Goal: Find specific page/section: Find specific page/section

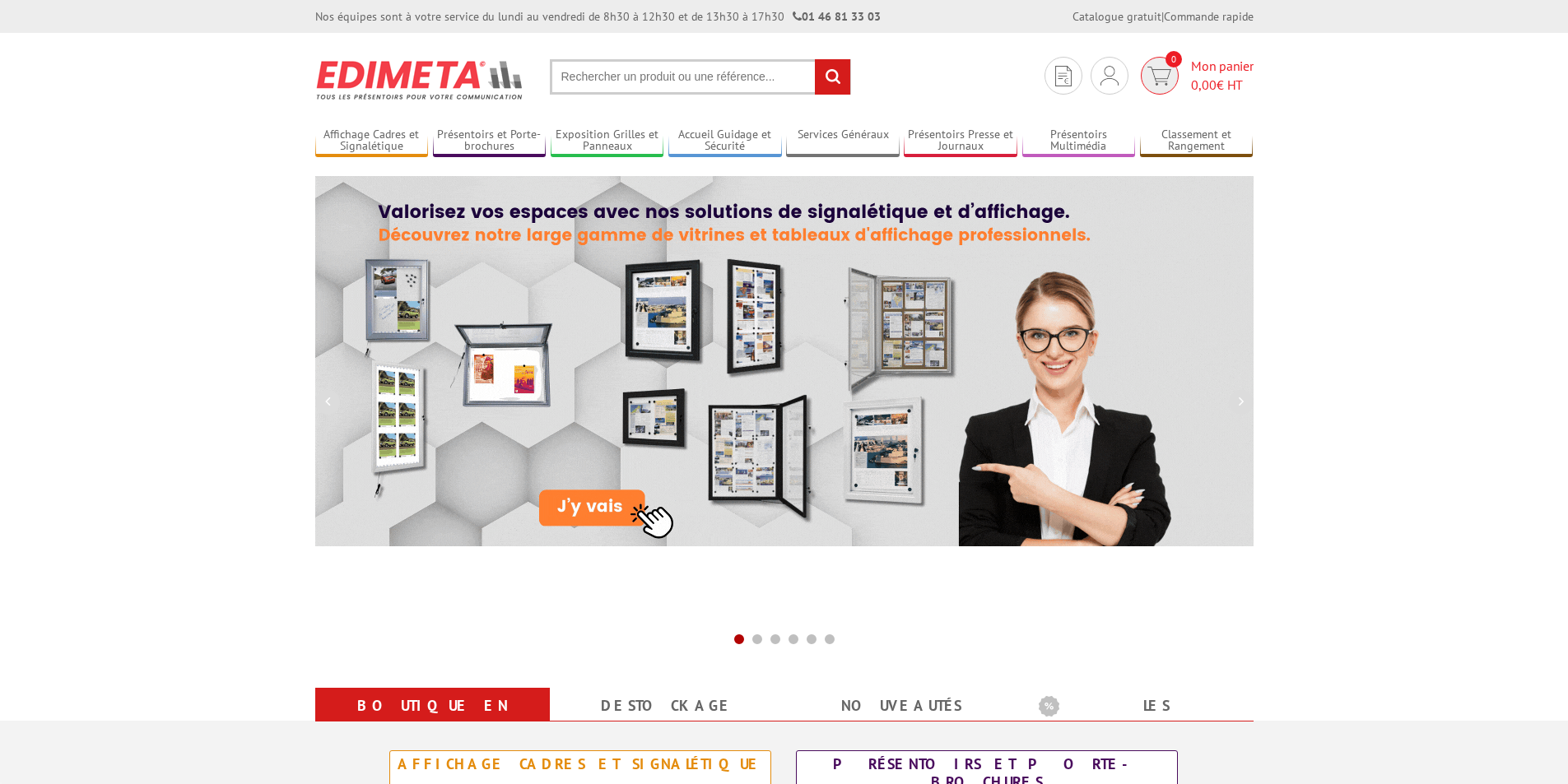
click at [1180, 73] on link "0 Mon panier 0,00 € HT" at bounding box center [1195, 75] width 117 height 37
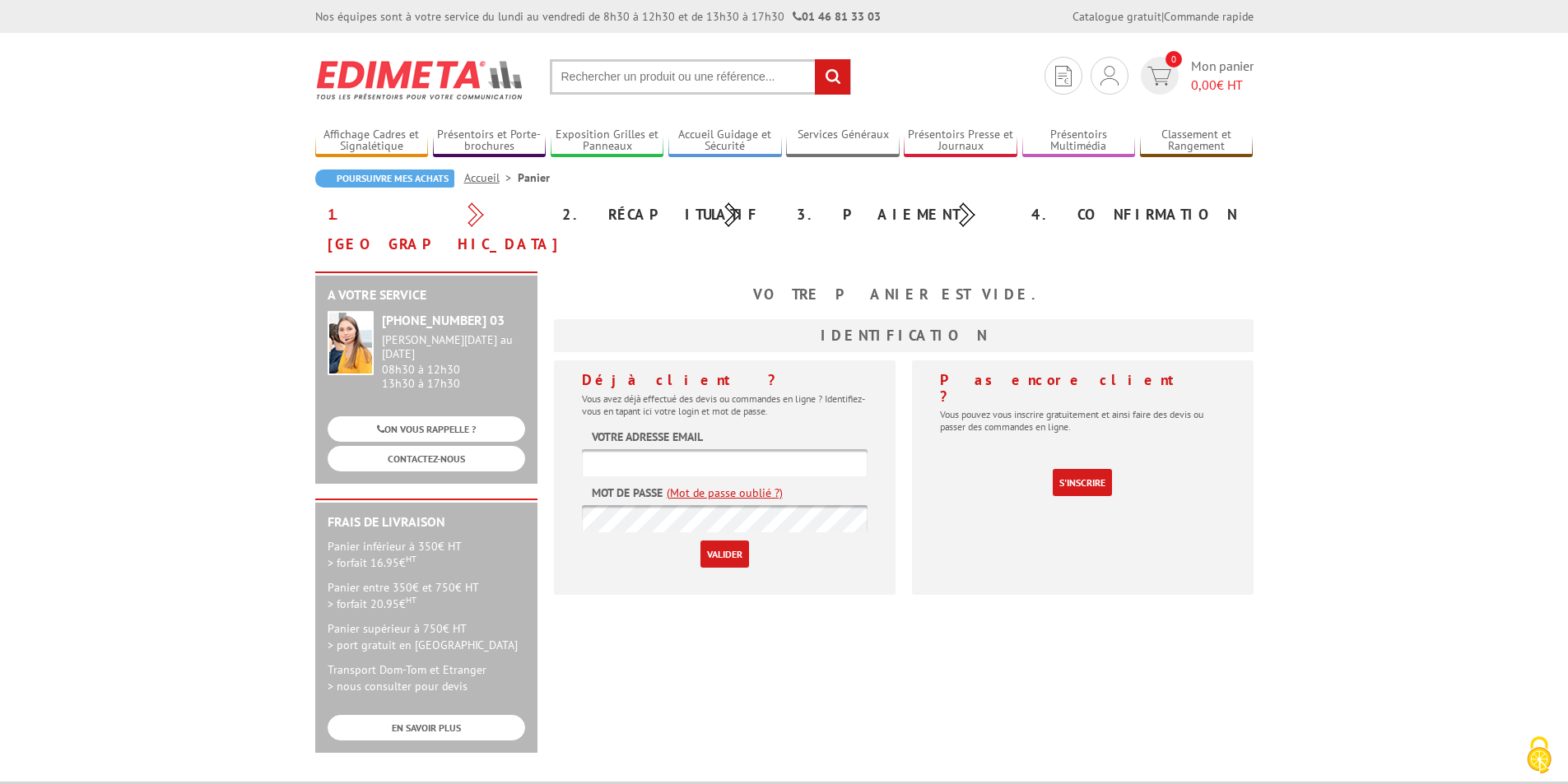
type input "commande@stcharles-stecroix.org"
click at [739, 541] on input "Valider" at bounding box center [724, 554] width 48 height 27
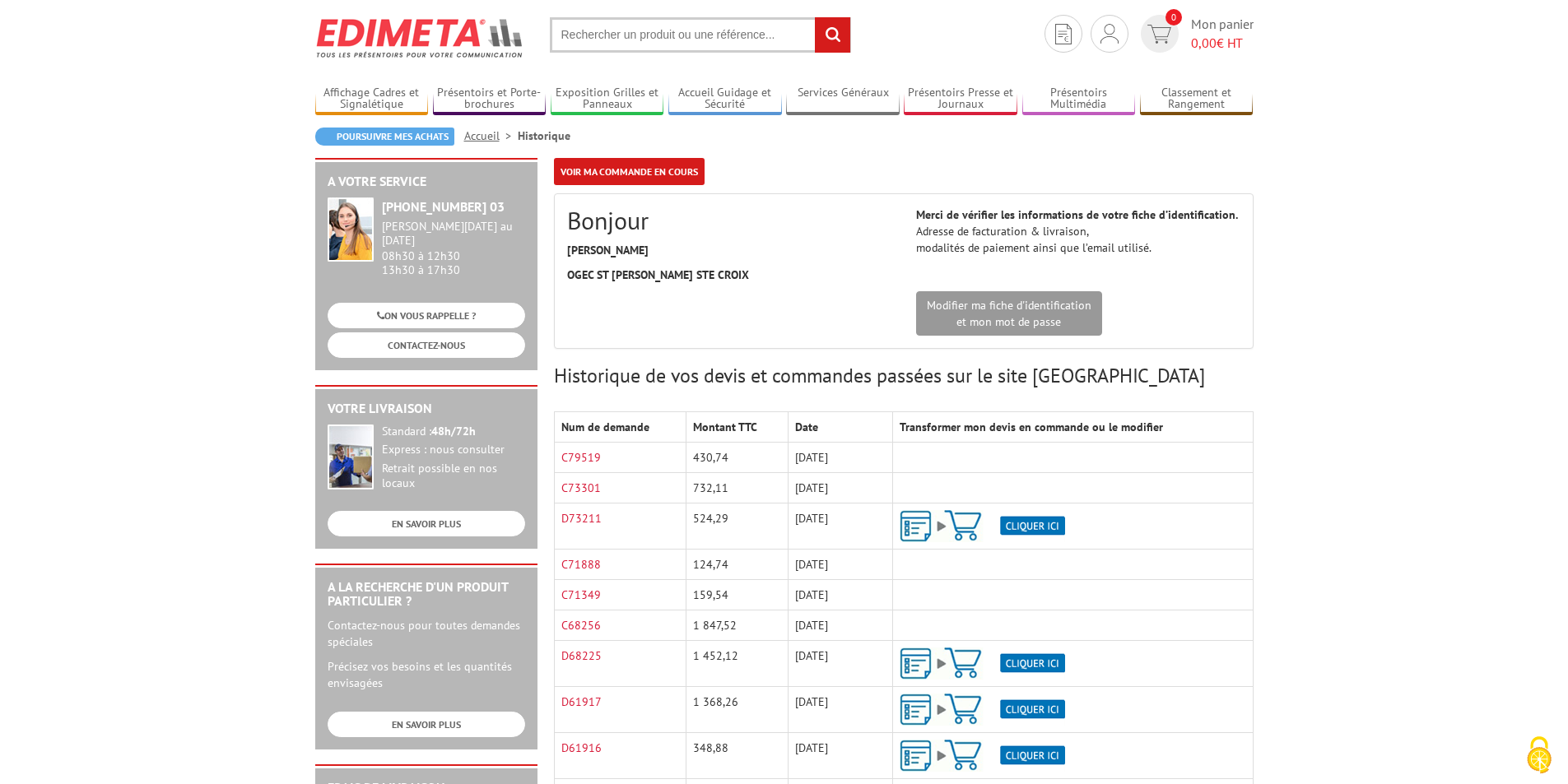
scroll to position [82, 0]
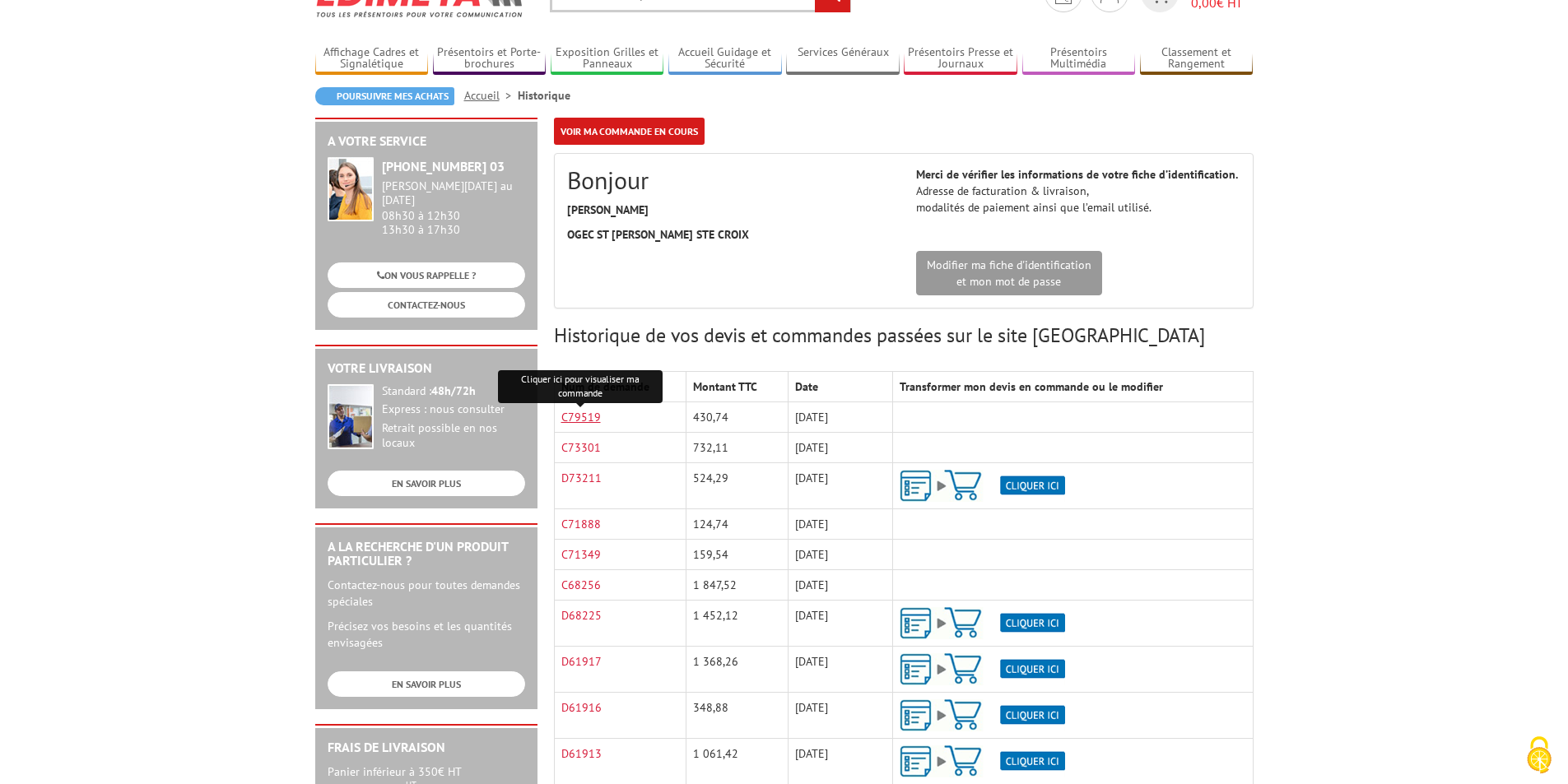
click at [577, 417] on link "C79519" at bounding box center [580, 417] width 39 height 15
click at [572, 449] on link "C73301" at bounding box center [580, 447] width 39 height 15
click at [587, 477] on link "D73211" at bounding box center [581, 478] width 40 height 15
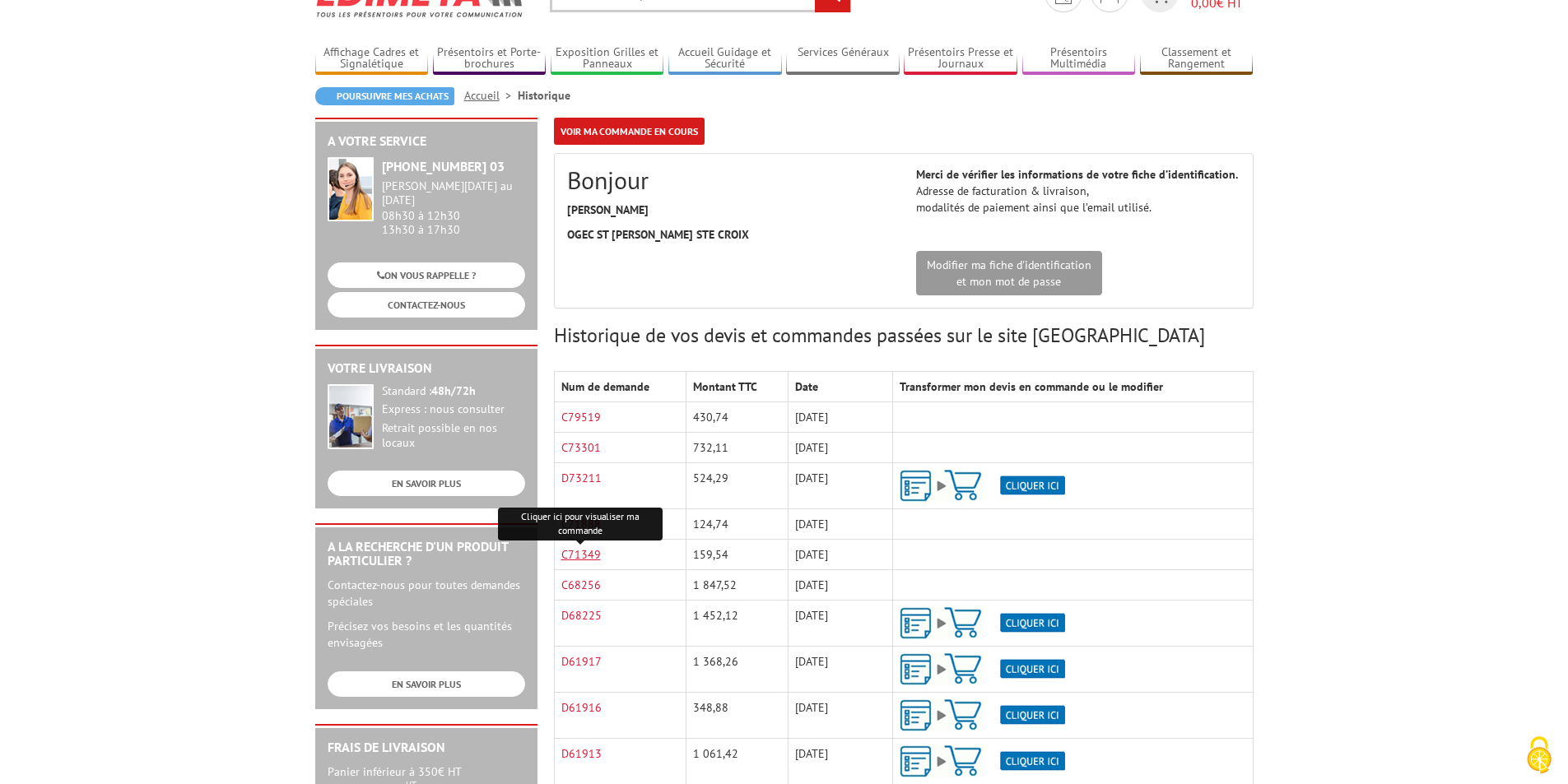
click at [589, 557] on link "C71349" at bounding box center [580, 555] width 39 height 15
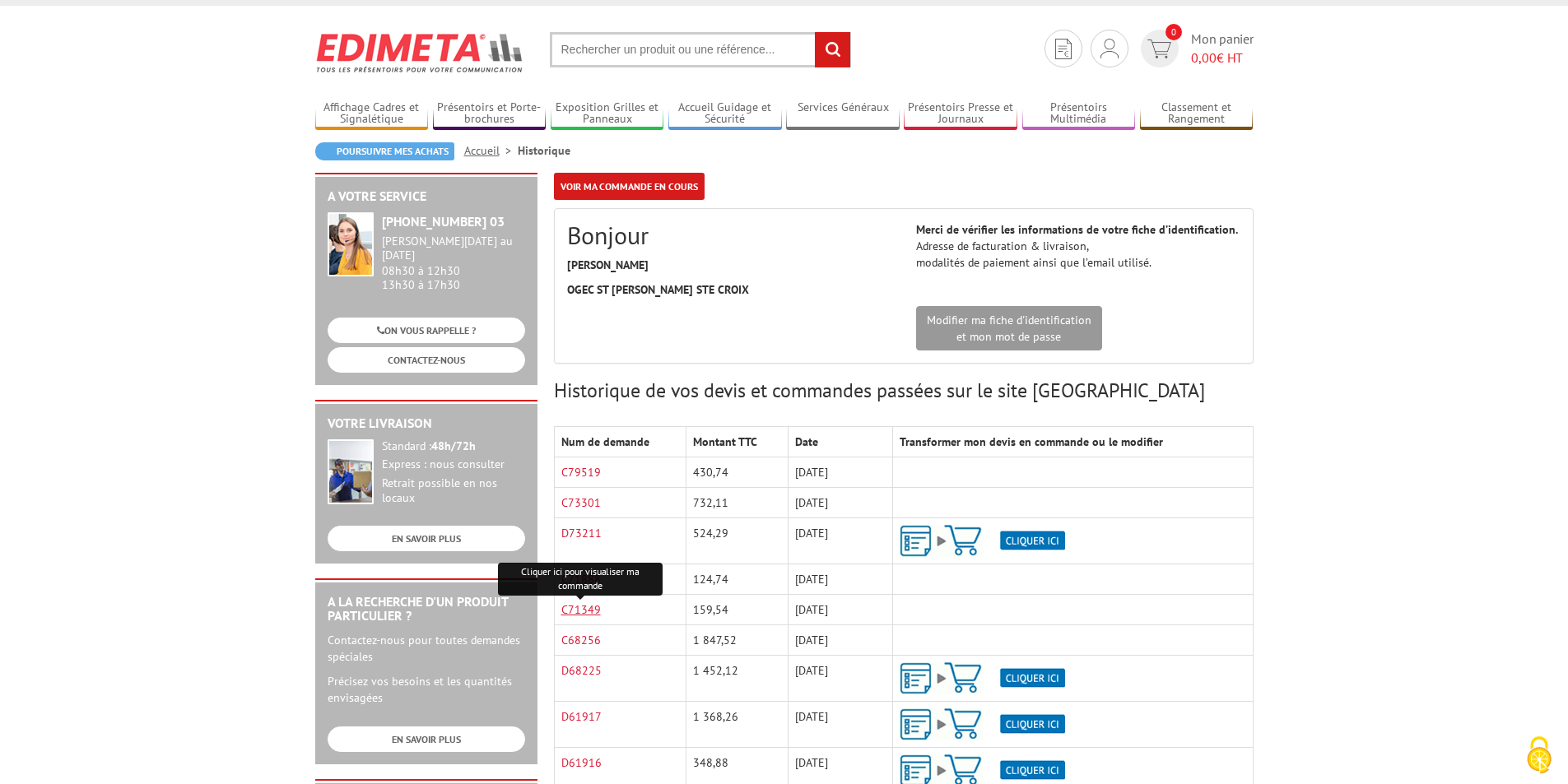
scroll to position [0, 0]
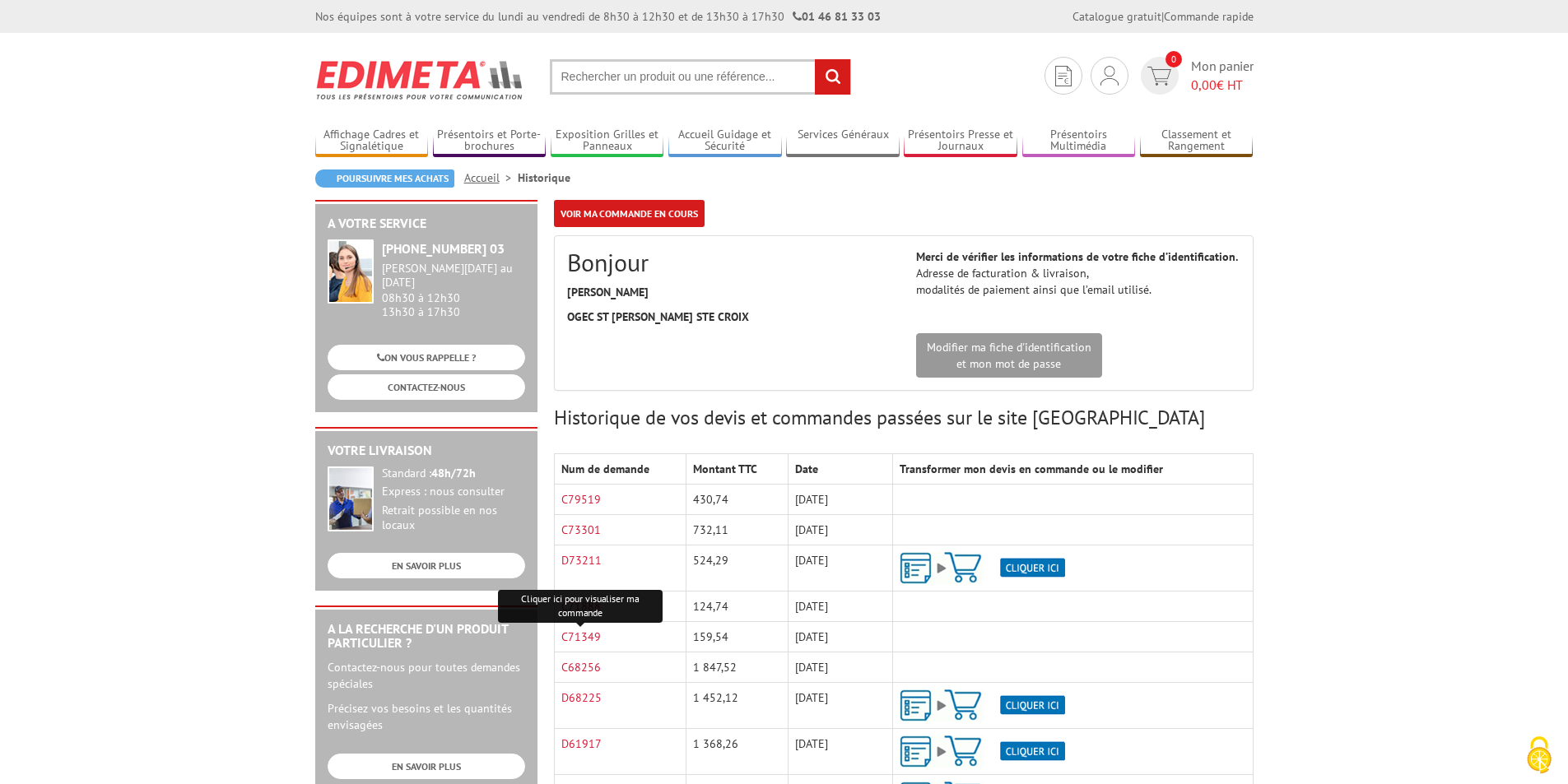
click at [614, 73] on input "text" at bounding box center [700, 77] width 301 height 35
paste input "214141"
type input "214141"
click at [826, 79] on input "rechercher" at bounding box center [832, 77] width 35 height 35
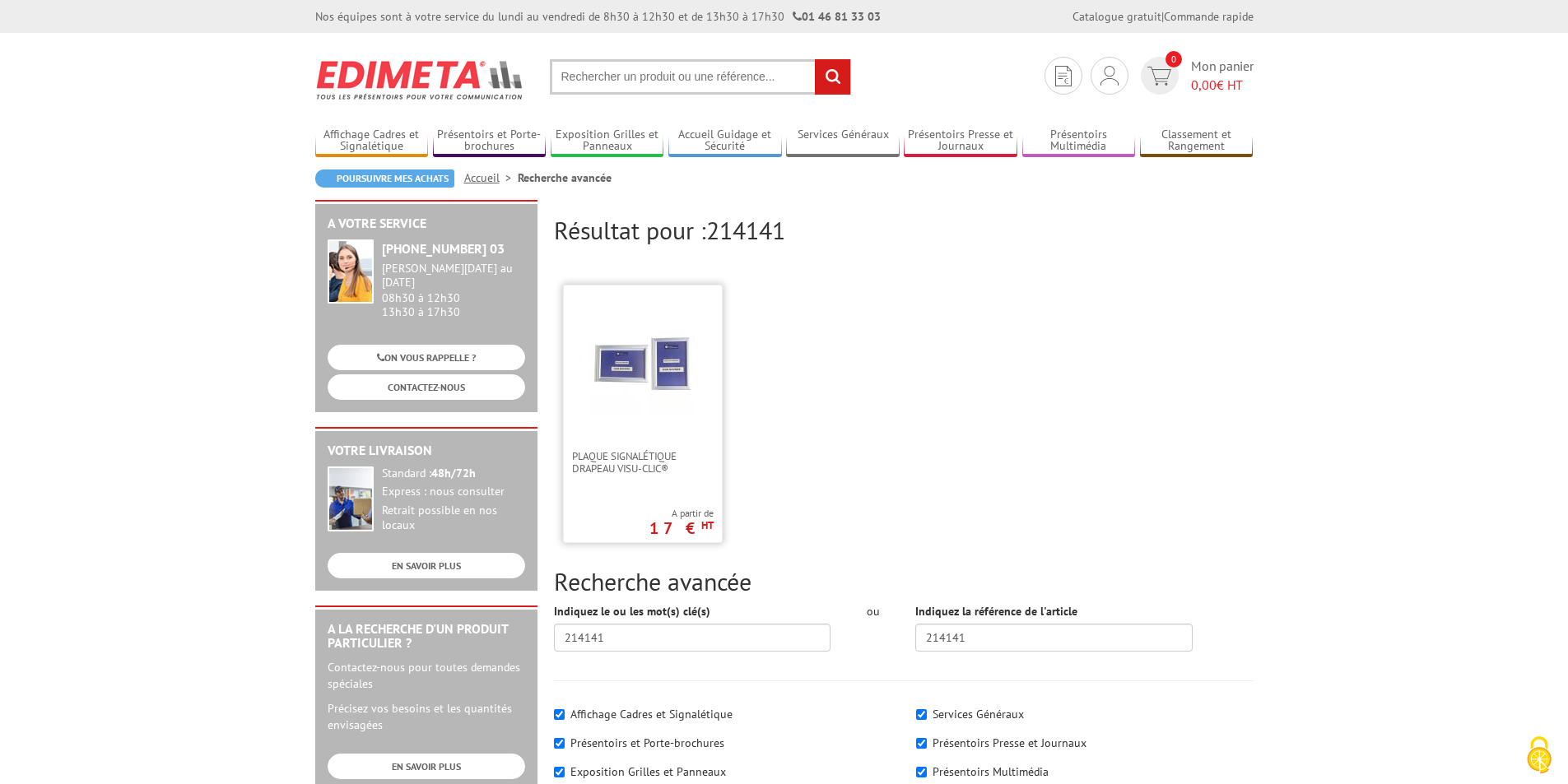
click at [652, 395] on img at bounding box center [643, 363] width 107 height 107
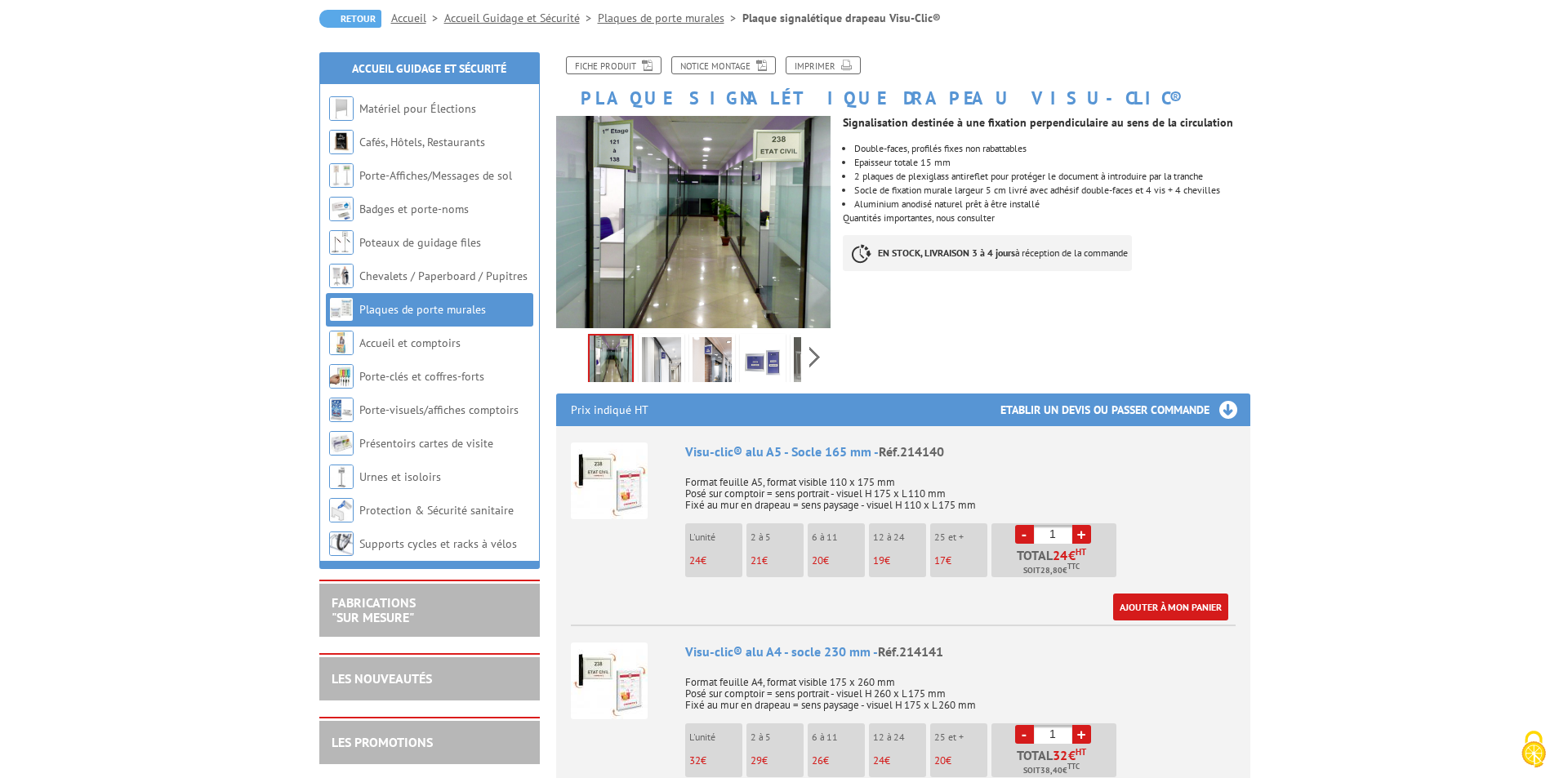
scroll to position [163, 0]
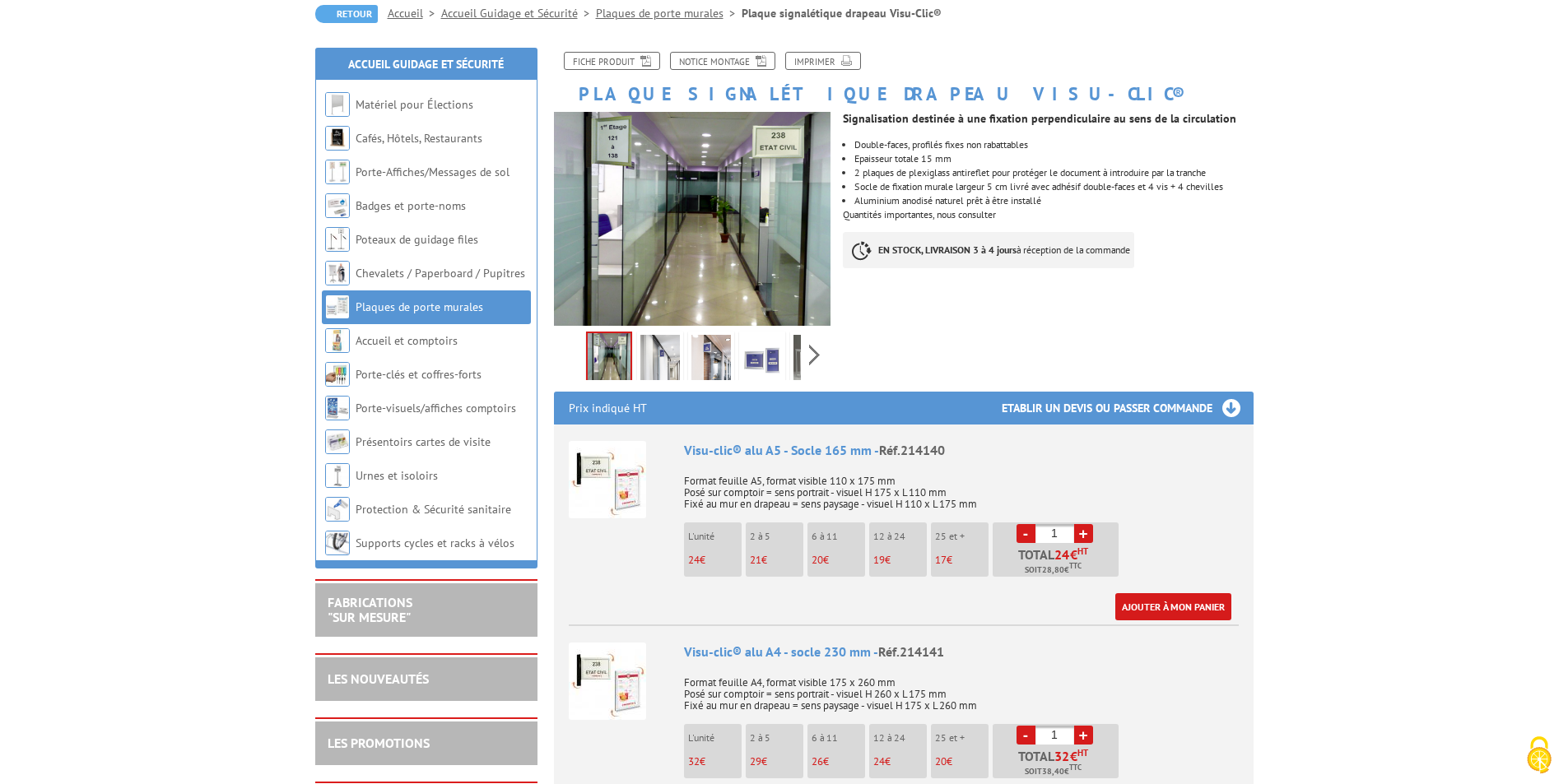
click at [614, 498] on img at bounding box center [607, 479] width 78 height 77
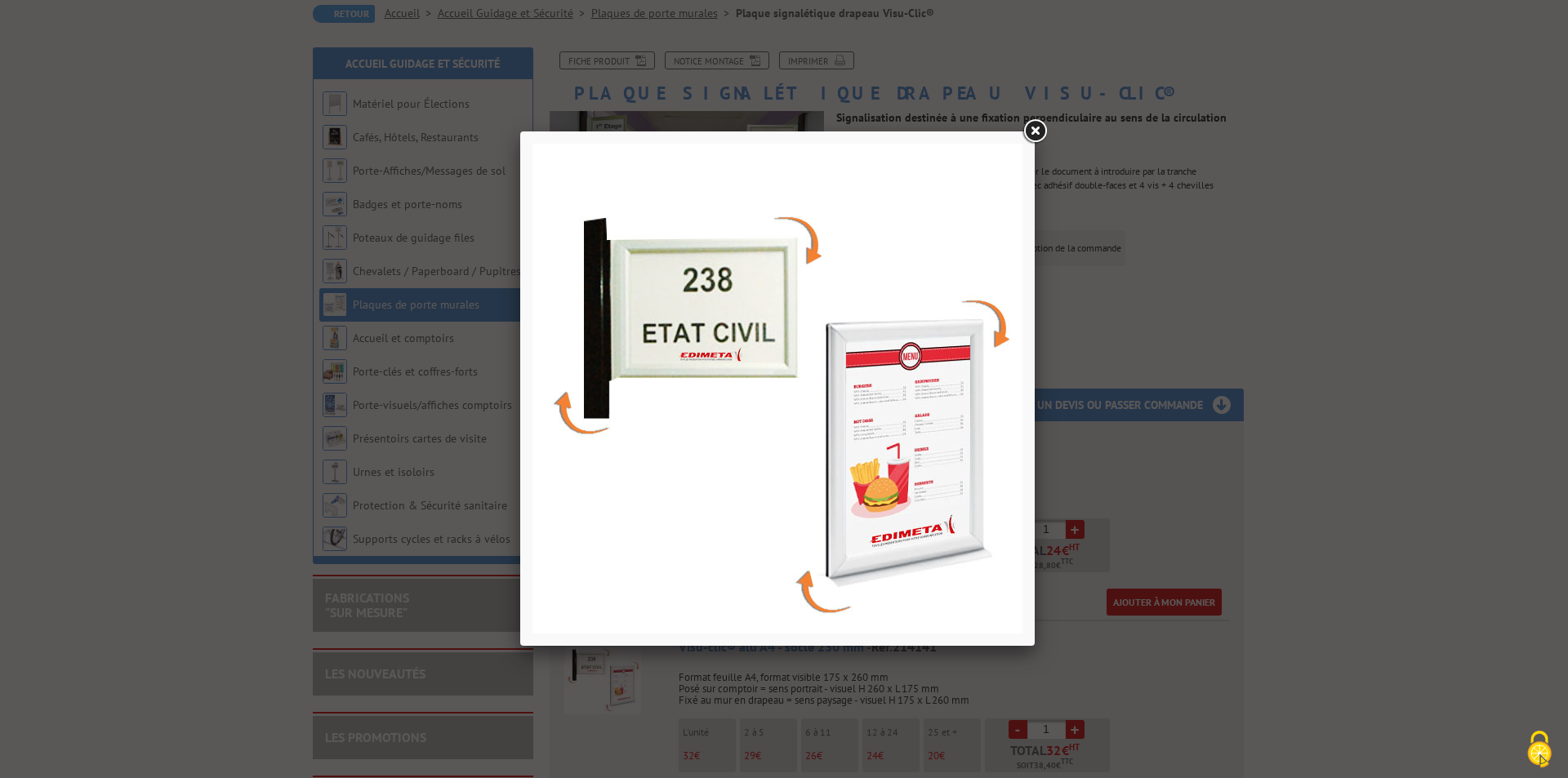
click at [1031, 132] on link at bounding box center [1035, 131] width 30 height 30
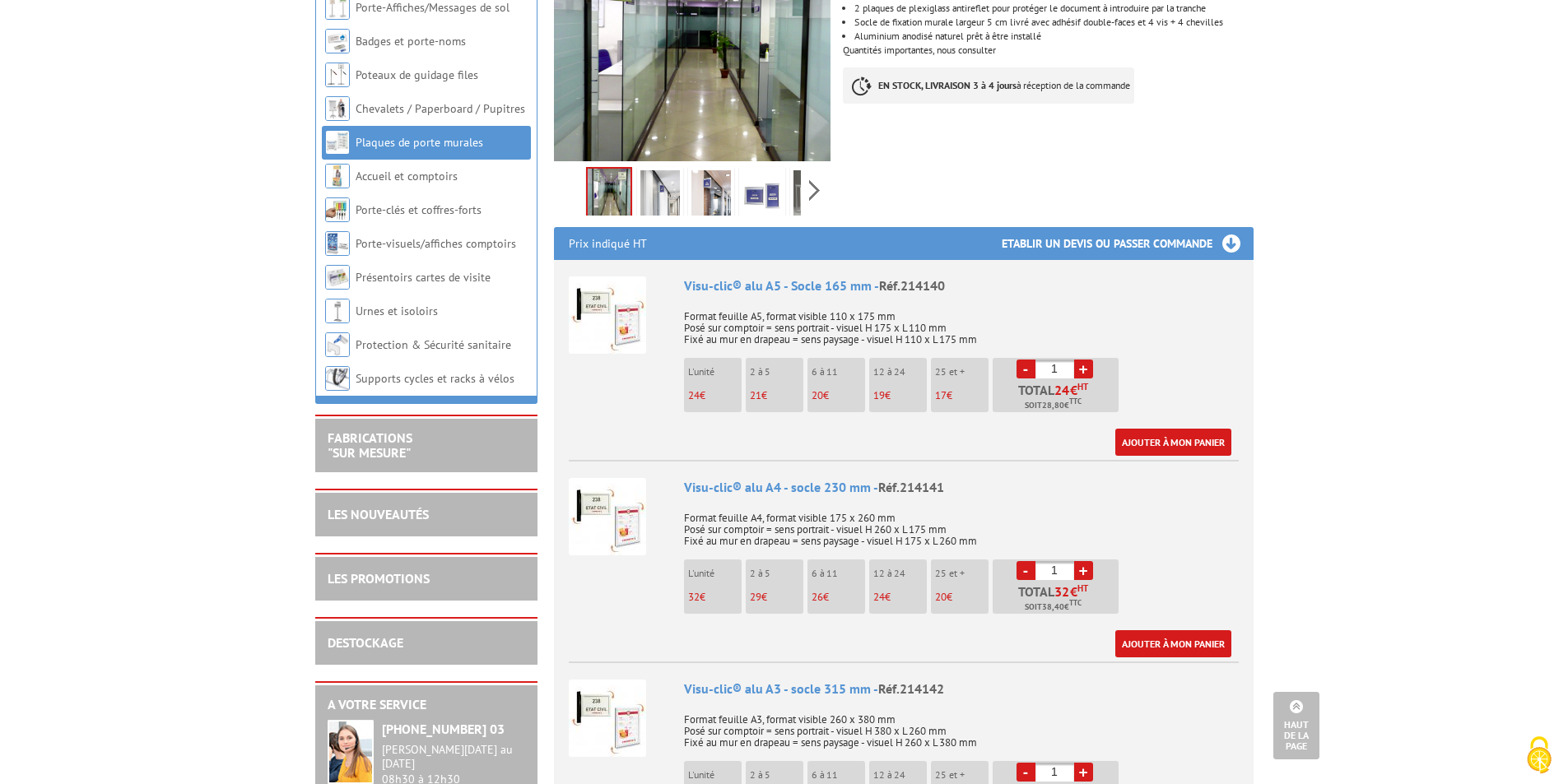
scroll to position [0, 0]
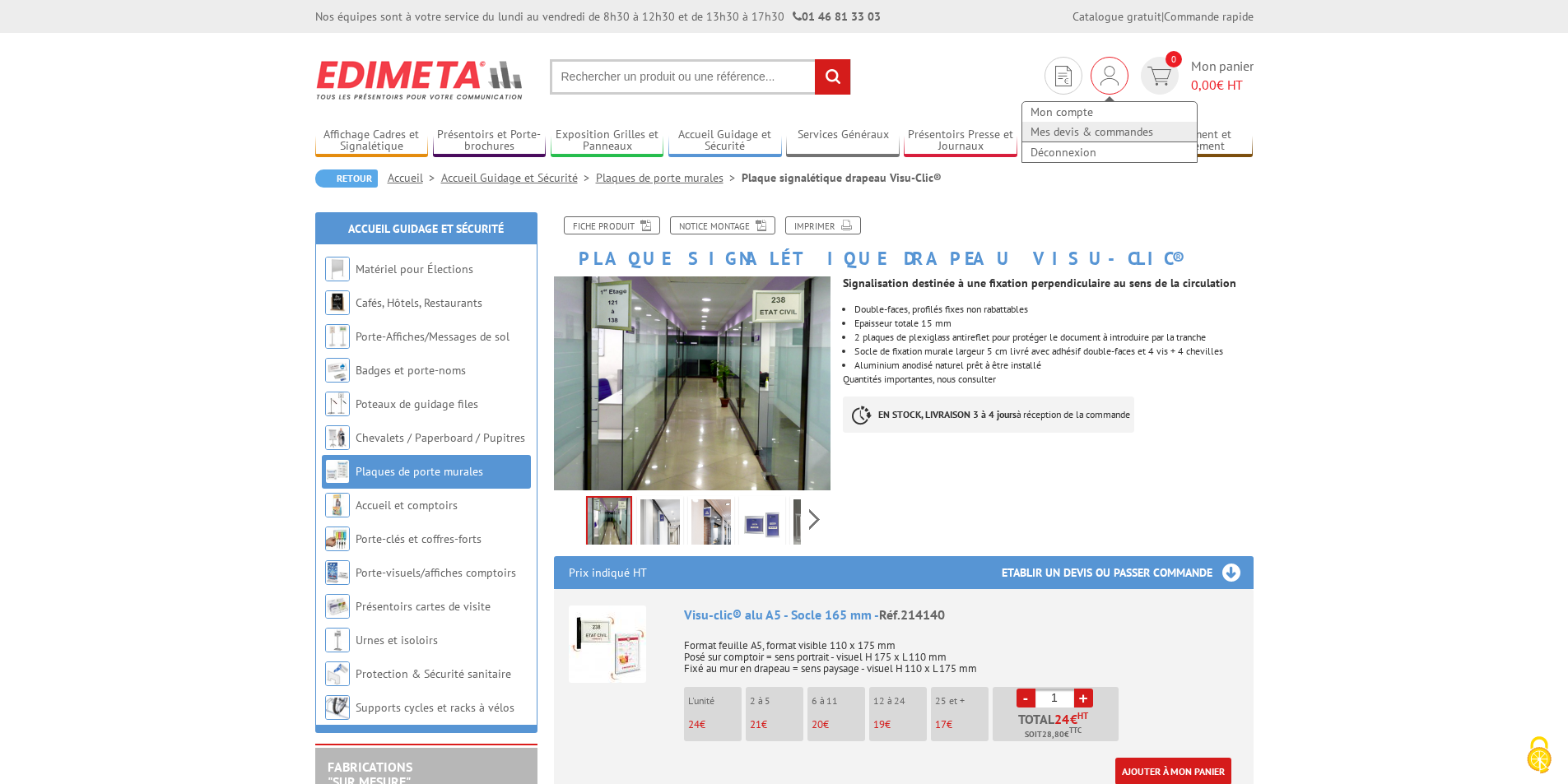
click at [1063, 127] on link "Mes devis & commandes" at bounding box center [1109, 132] width 174 height 20
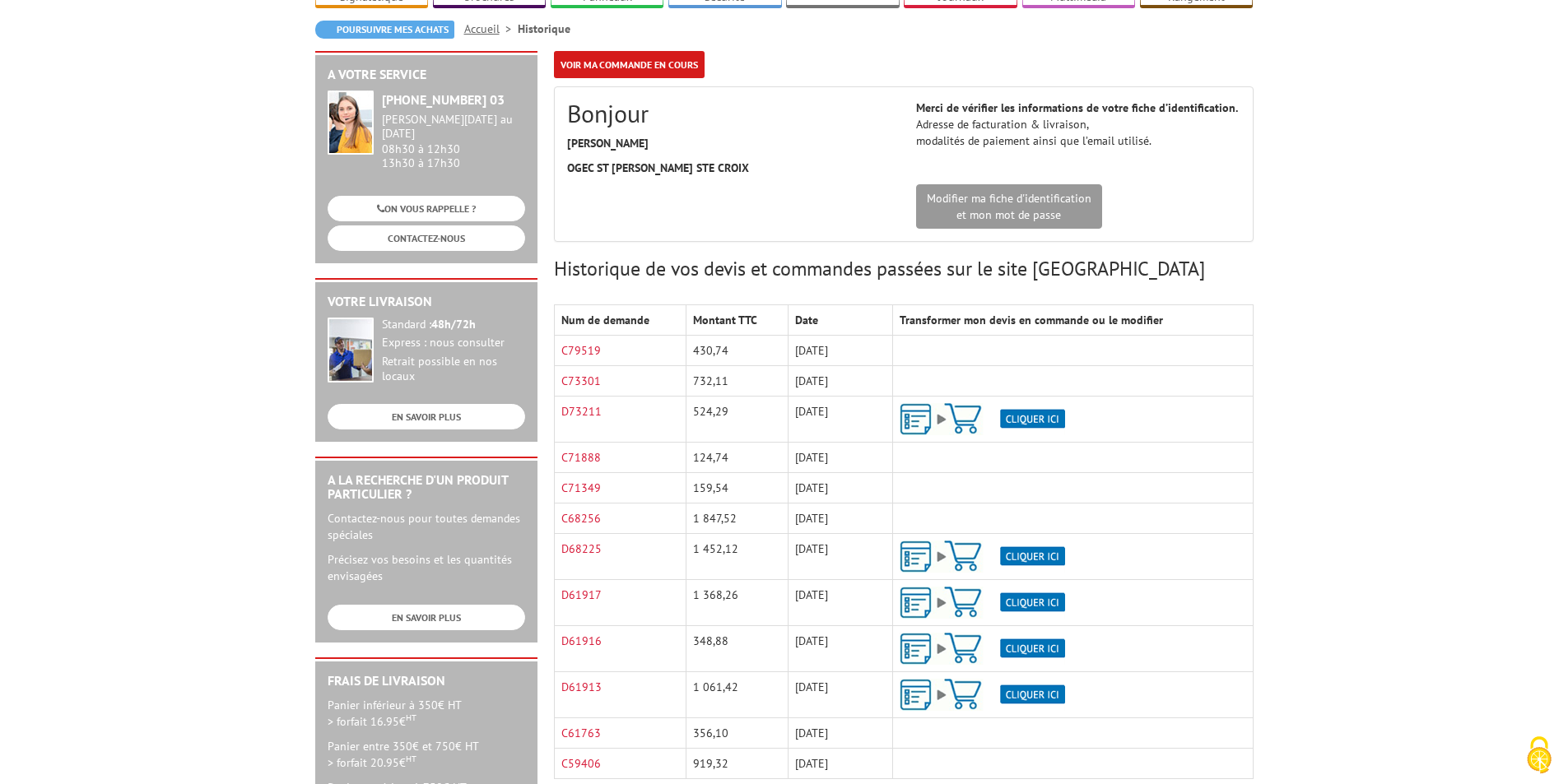
scroll to position [164, 0]
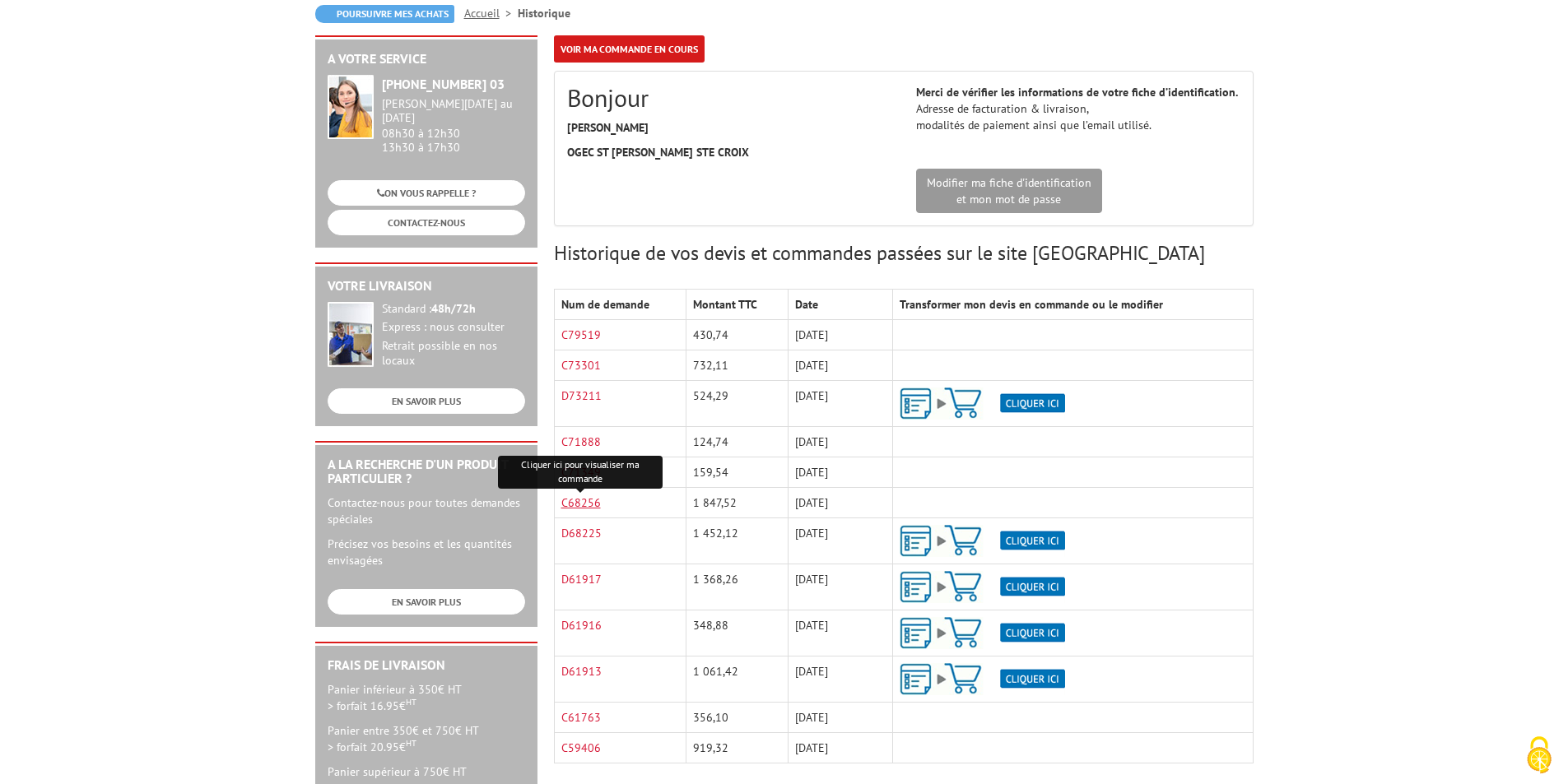
click at [574, 505] on link "C68256" at bounding box center [580, 502] width 39 height 15
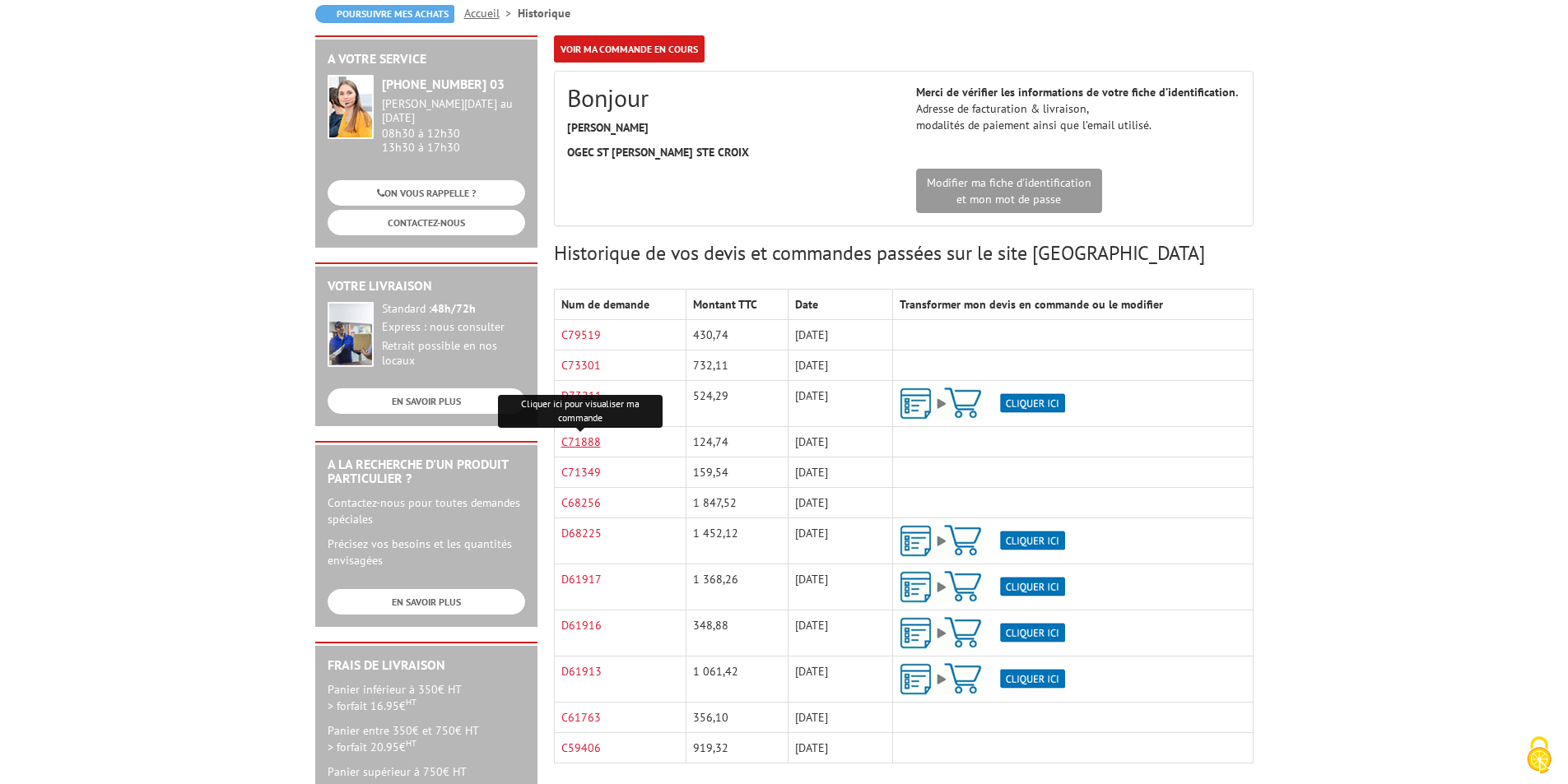
click at [590, 446] on link "C71888" at bounding box center [580, 442] width 39 height 15
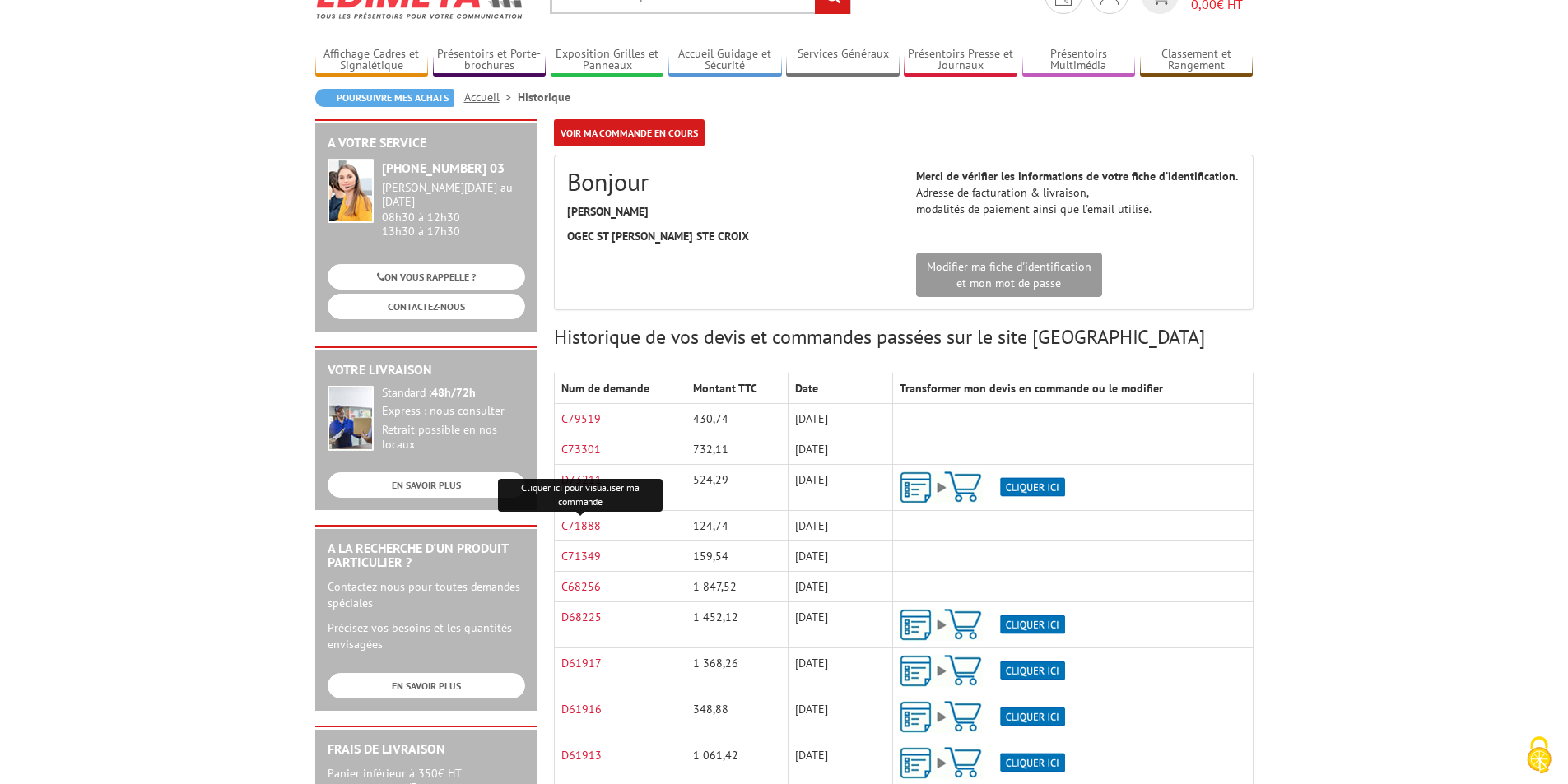
scroll to position [0, 0]
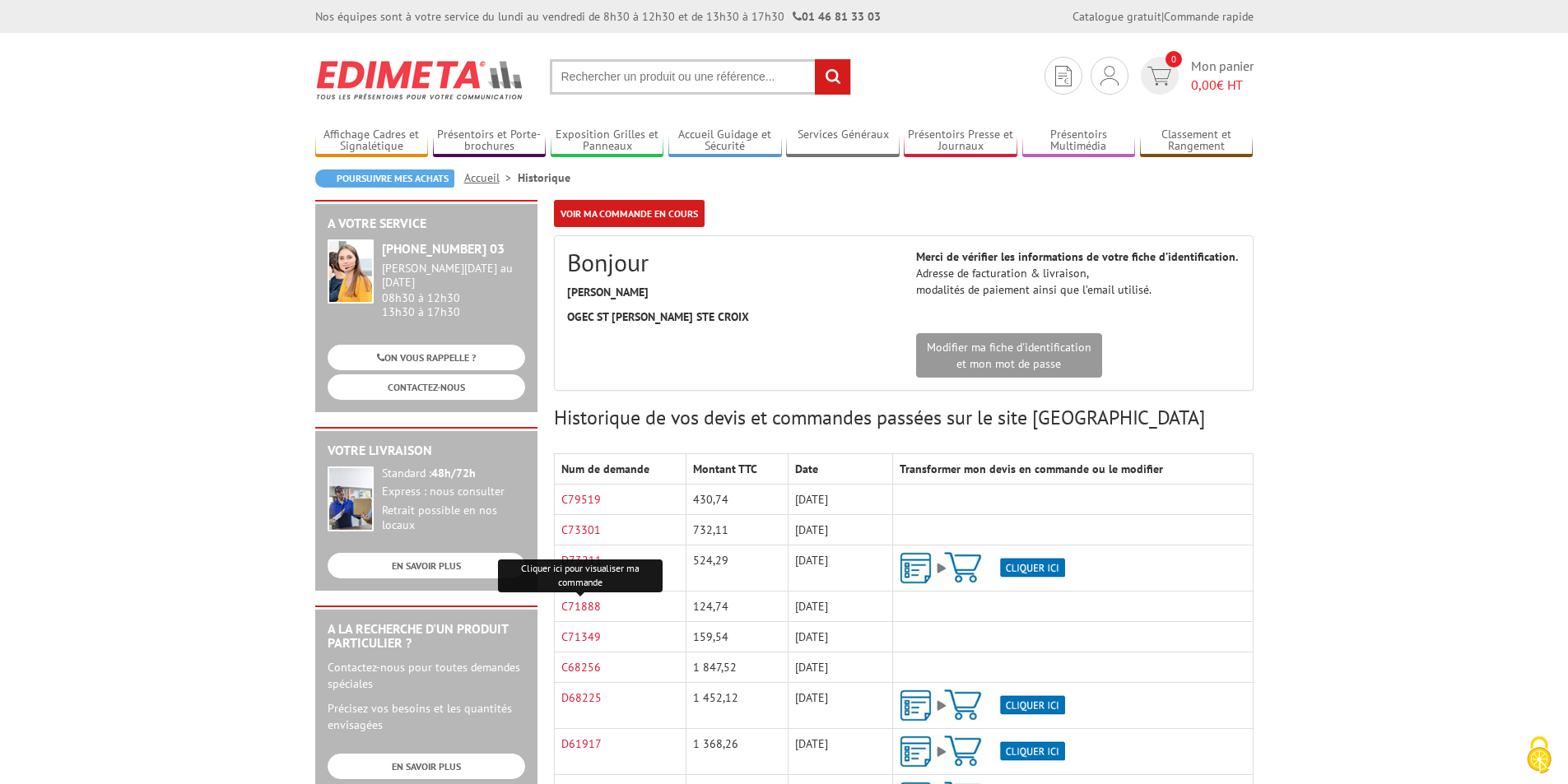
click at [656, 82] on input "text" at bounding box center [700, 77] width 301 height 35
paste input "214141"
type input "214141"
click at [831, 71] on input "rechercher" at bounding box center [832, 77] width 35 height 35
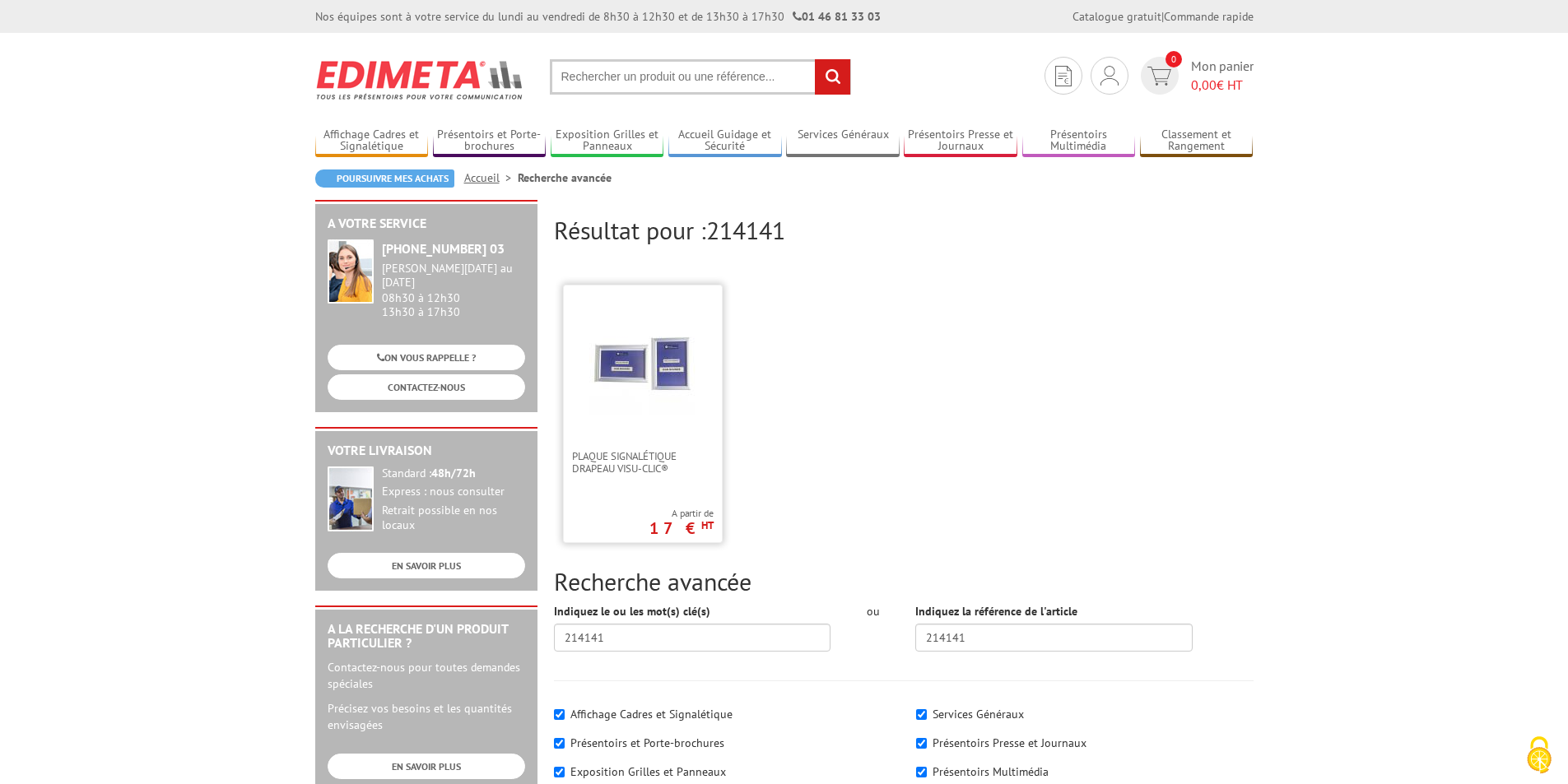
click at [664, 367] on img at bounding box center [643, 363] width 107 height 107
